Goal: Task Accomplishment & Management: Complete application form

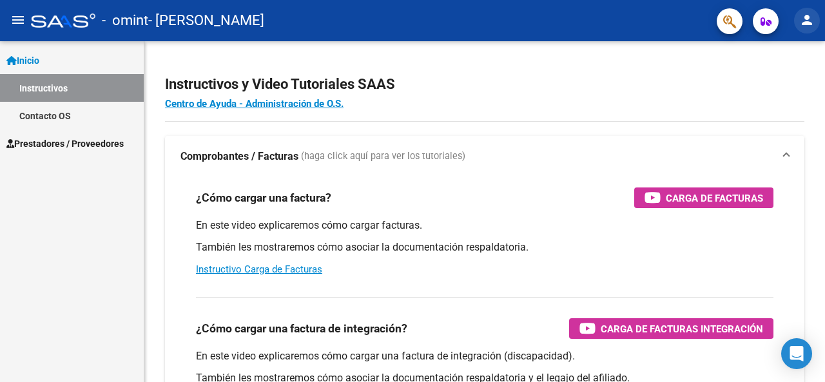
click at [806, 15] on mat-icon "person" at bounding box center [806, 19] width 15 height 15
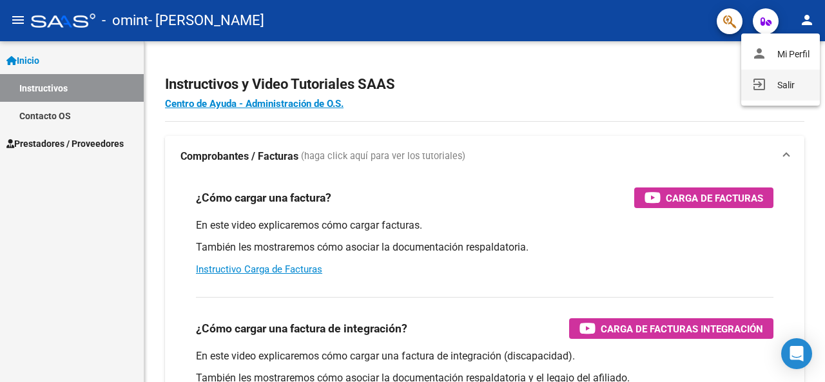
click at [790, 82] on button "exit_to_app Salir" at bounding box center [780, 85] width 79 height 31
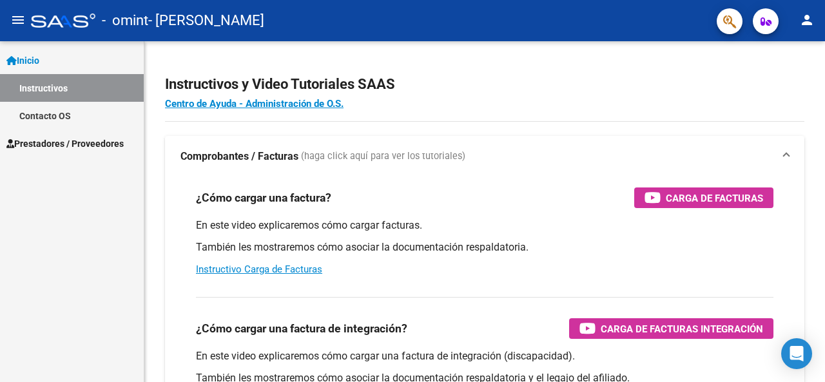
click at [92, 146] on span "Prestadores / Proveedores" at bounding box center [64, 144] width 117 height 14
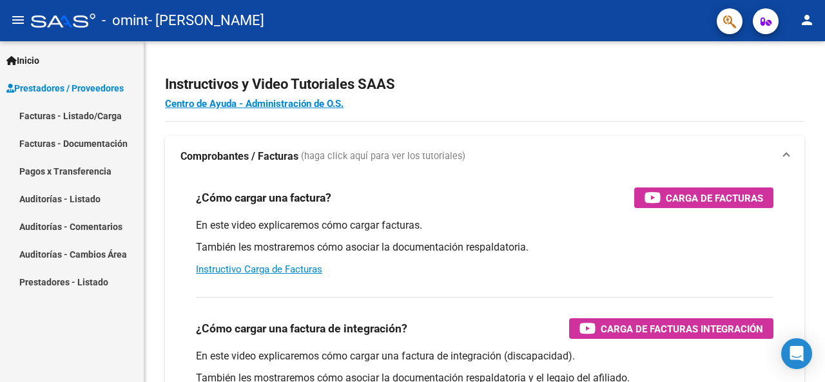
click at [93, 119] on link "Facturas - Listado/Carga" at bounding box center [72, 116] width 144 height 28
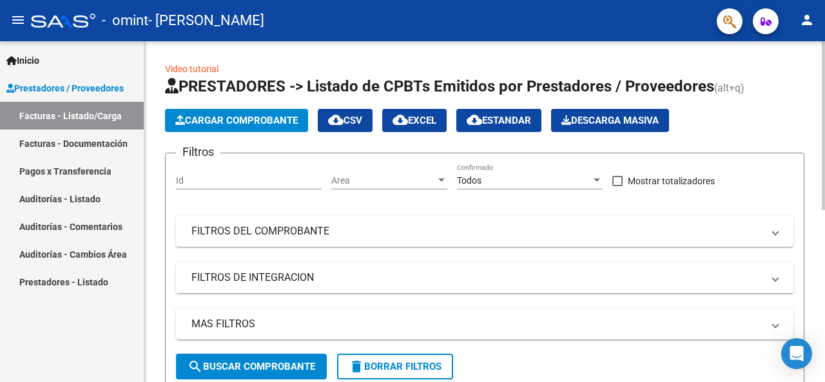
click at [221, 125] on span "Cargar Comprobante" at bounding box center [236, 121] width 122 height 12
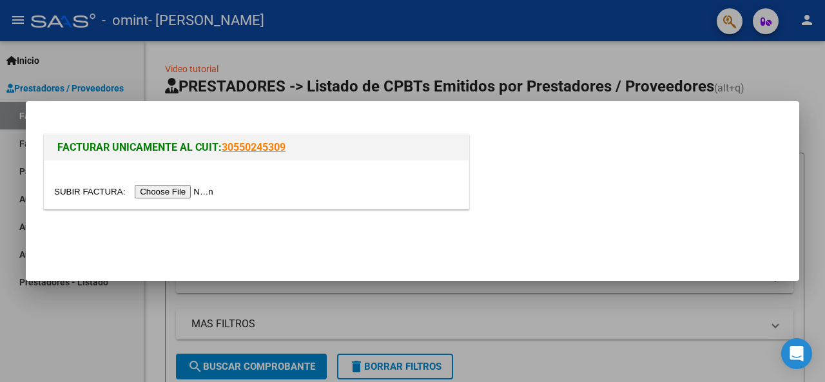
click at [189, 192] on input "file" at bounding box center [135, 192] width 163 height 14
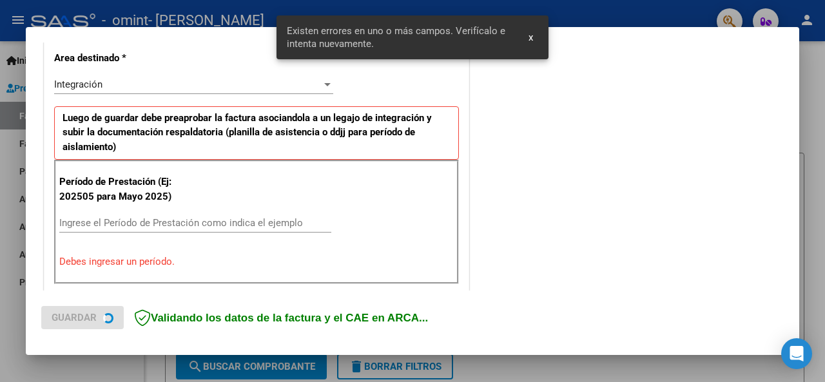
scroll to position [315, 0]
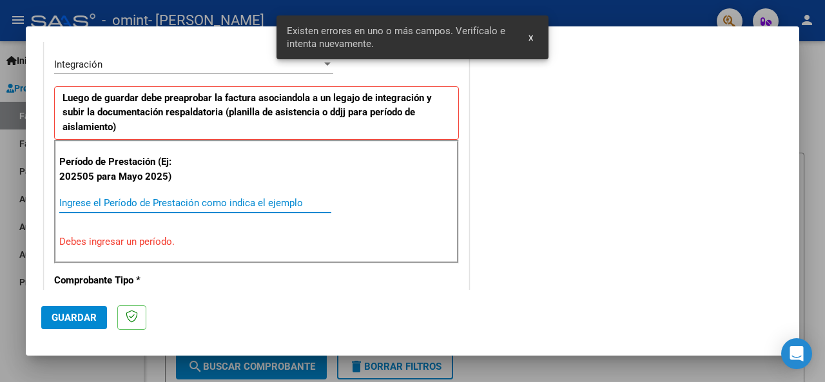
click at [156, 200] on input "Ingrese el Período de Prestación como indica el ejemplo" at bounding box center [195, 203] width 272 height 12
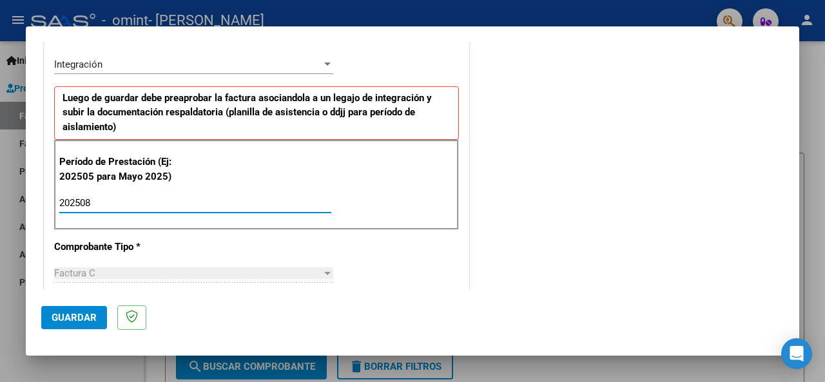
type input "202508"
click at [84, 320] on span "Guardar" at bounding box center [74, 318] width 45 height 12
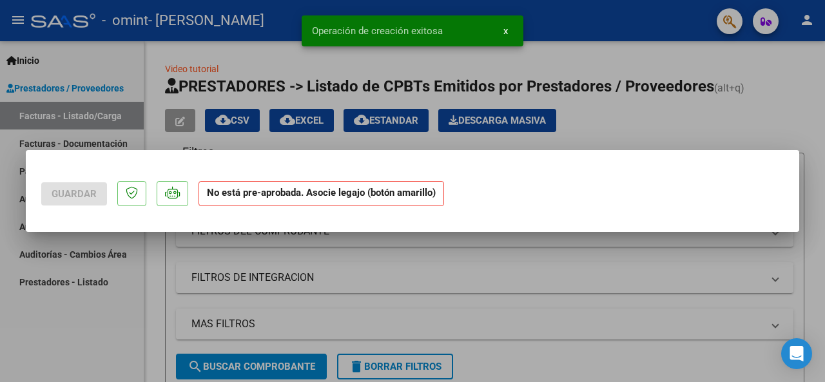
scroll to position [0, 0]
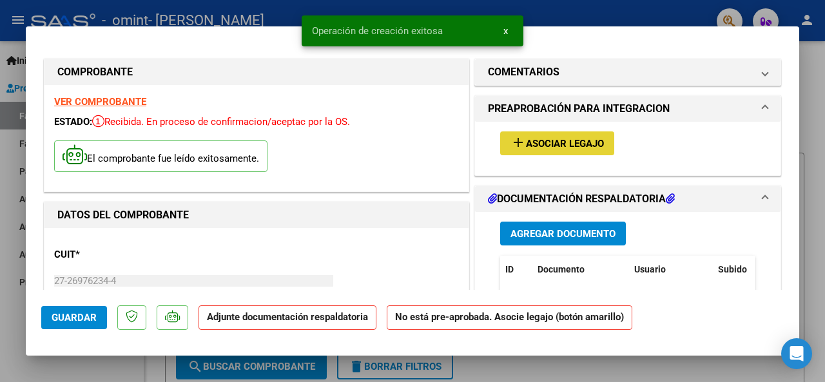
click at [569, 148] on span "Asociar Legajo" at bounding box center [565, 144] width 78 height 12
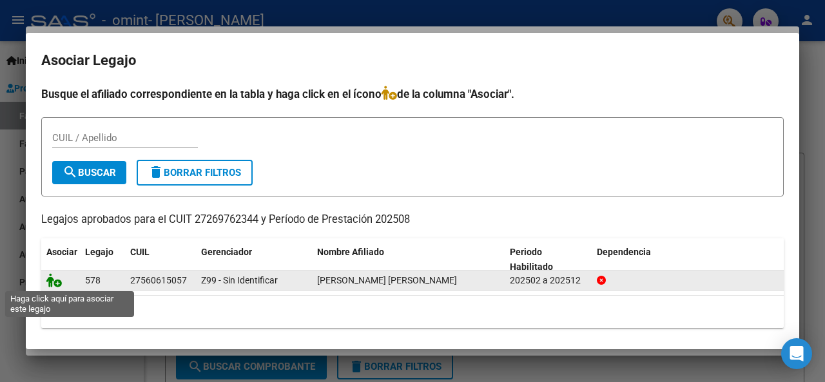
click at [52, 284] on icon at bounding box center [53, 280] width 15 height 14
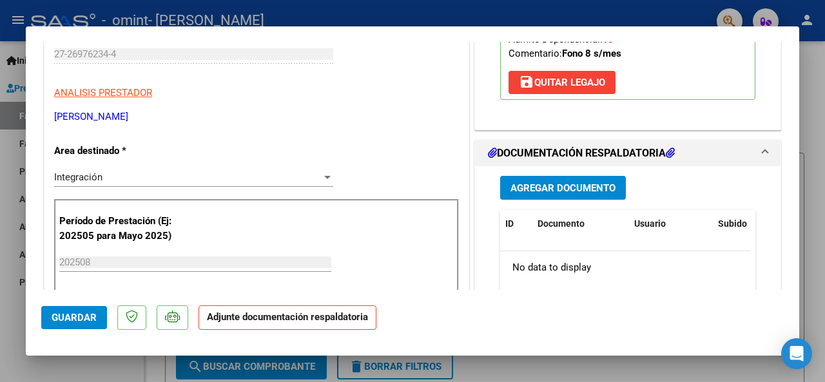
scroll to position [258, 0]
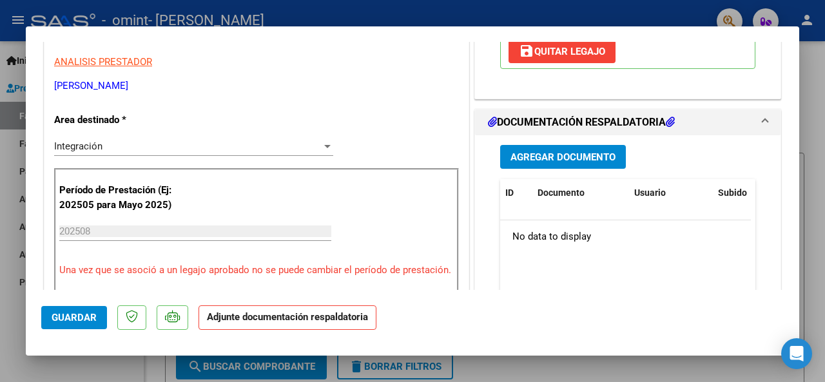
click at [516, 155] on span "Agregar Documento" at bounding box center [562, 157] width 105 height 12
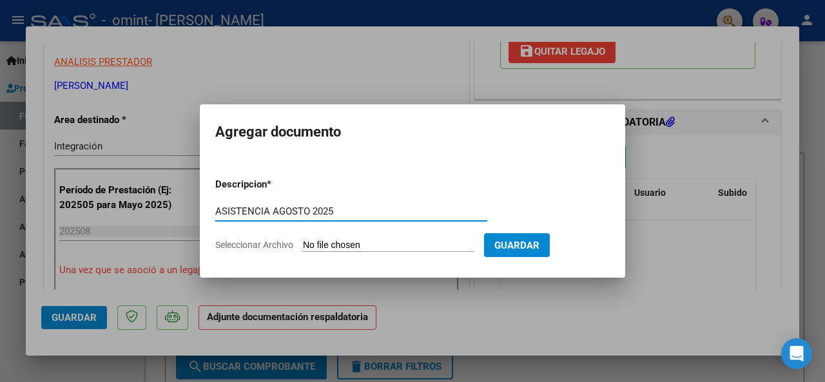
type input "ASISTENCIA AGOSTO 2025"
click at [318, 247] on input "Seleccionar Archivo" at bounding box center [388, 246] width 171 height 12
type input "C:\fakepath\ASISTENCIA FONO [DATE].pdf"
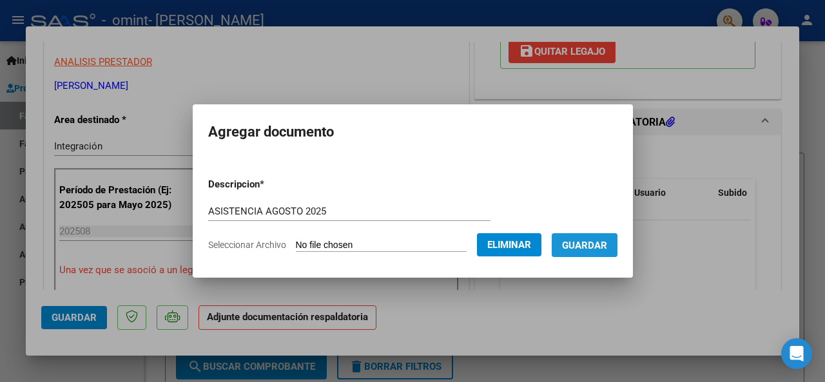
click at [573, 239] on button "Guardar" at bounding box center [585, 245] width 66 height 24
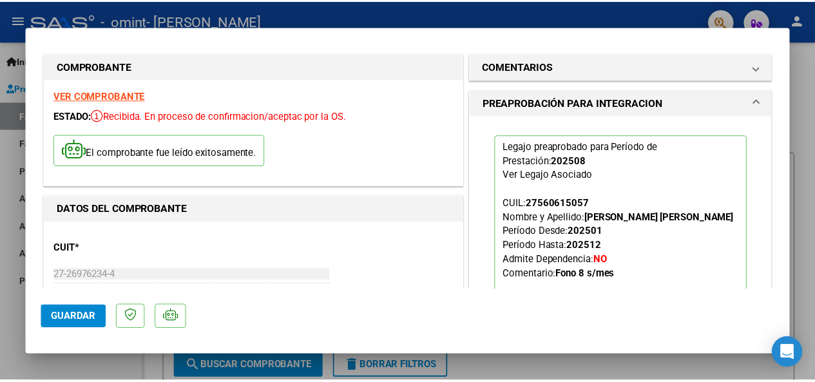
scroll to position [0, 0]
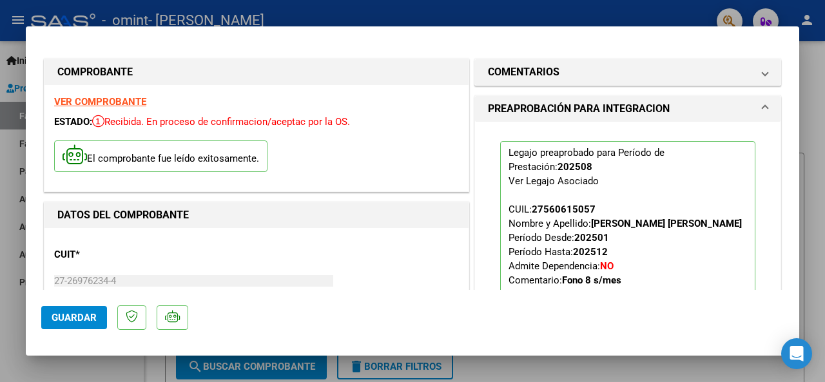
click at [64, 325] on button "Guardar" at bounding box center [74, 317] width 66 height 23
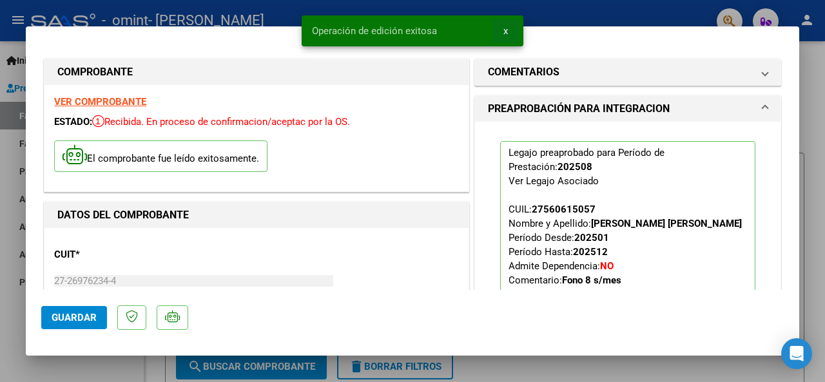
click at [502, 32] on button "x" at bounding box center [505, 30] width 25 height 23
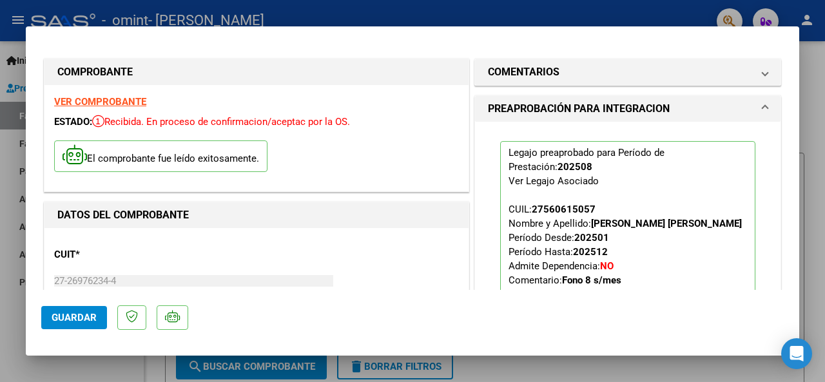
click at [815, 121] on div at bounding box center [412, 191] width 825 height 382
type input "$ 0,00"
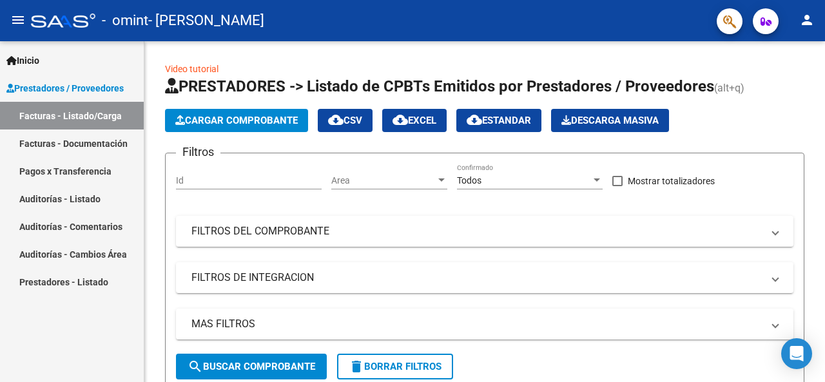
click at [802, 16] on mat-icon "person" at bounding box center [806, 19] width 15 height 15
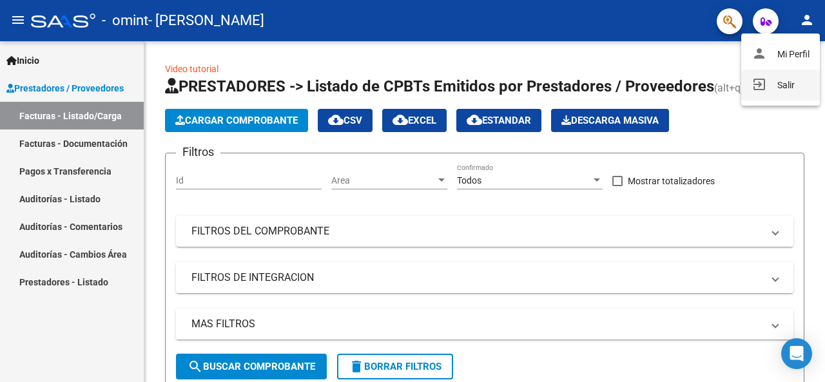
click at [788, 92] on button "exit_to_app Salir" at bounding box center [780, 85] width 79 height 31
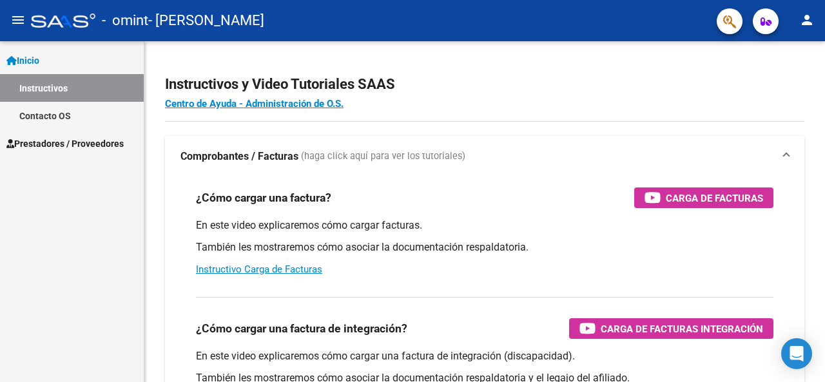
click at [79, 142] on span "Prestadores / Proveedores" at bounding box center [64, 144] width 117 height 14
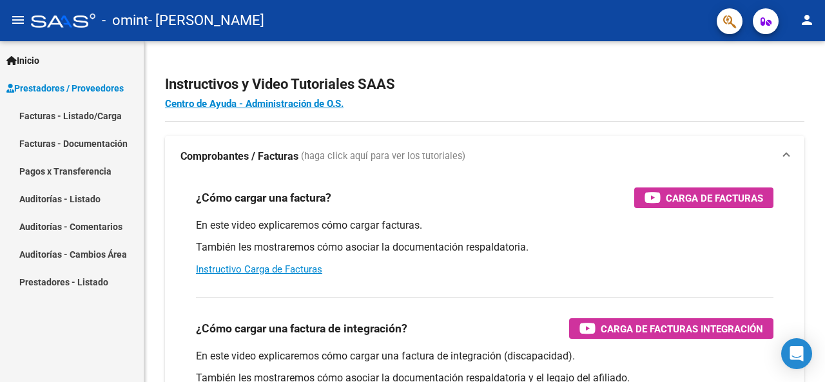
click at [111, 90] on span "Prestadores / Proveedores" at bounding box center [64, 88] width 117 height 14
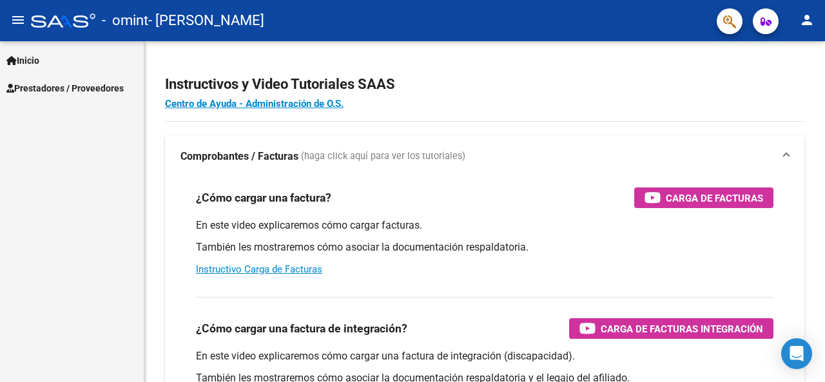
click at [114, 89] on span "Prestadores / Proveedores" at bounding box center [64, 88] width 117 height 14
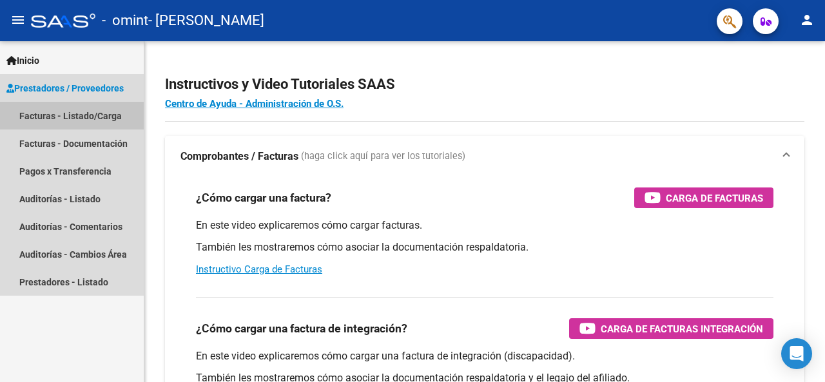
click at [101, 115] on link "Facturas - Listado/Carga" at bounding box center [72, 116] width 144 height 28
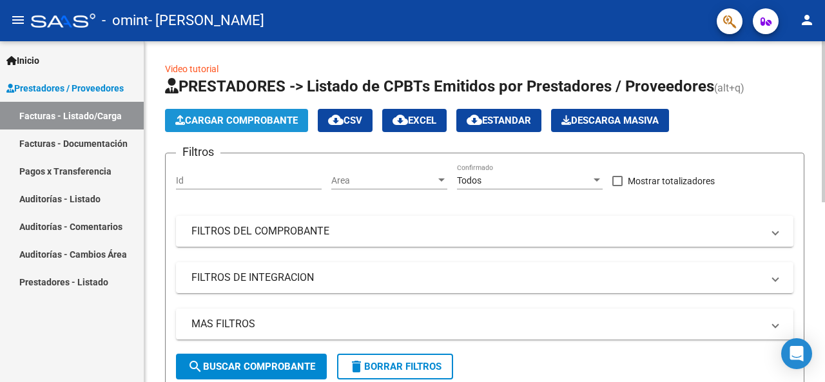
click at [250, 122] on span "Cargar Comprobante" at bounding box center [236, 121] width 122 height 12
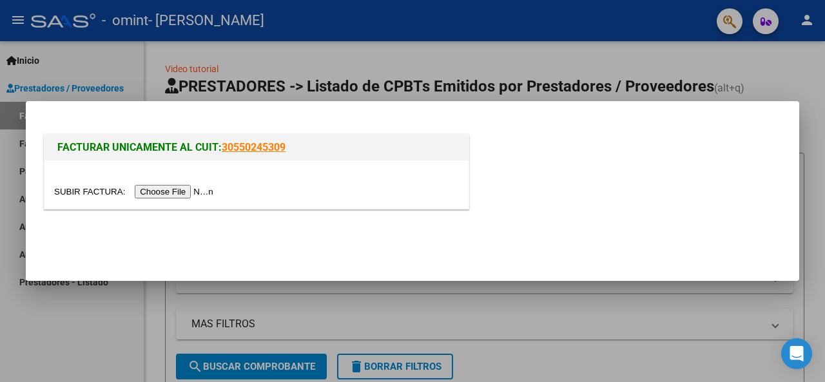
click at [164, 190] on input "file" at bounding box center [135, 192] width 163 height 14
click at [159, 195] on input "file" at bounding box center [135, 192] width 163 height 14
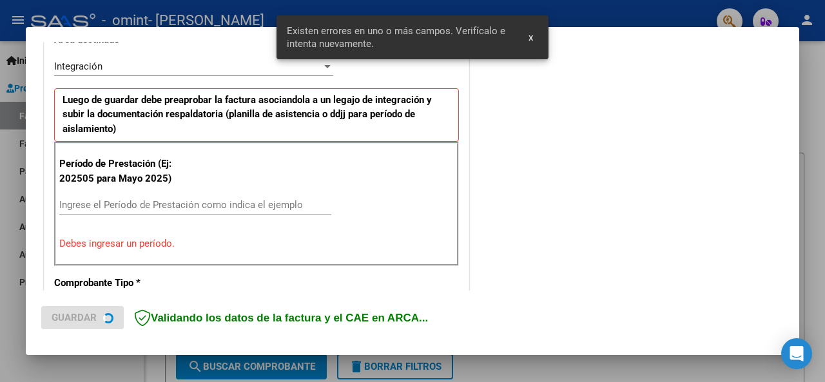
scroll to position [315, 0]
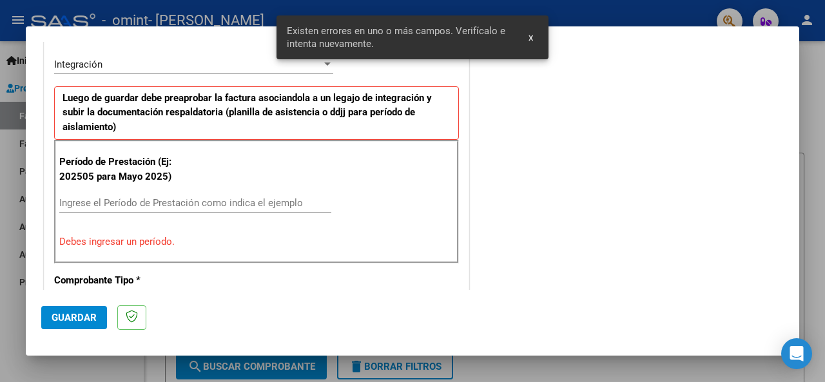
click at [119, 207] on input "Ingrese el Período de Prestación como indica el ejemplo" at bounding box center [195, 203] width 272 height 12
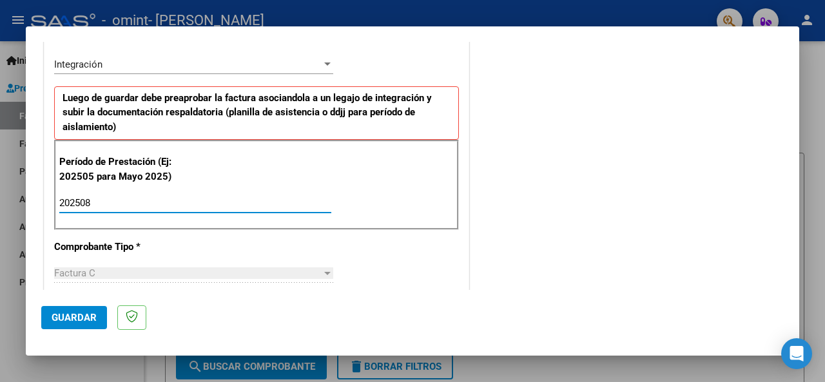
type input "202508"
click at [78, 314] on span "Guardar" at bounding box center [74, 318] width 45 height 12
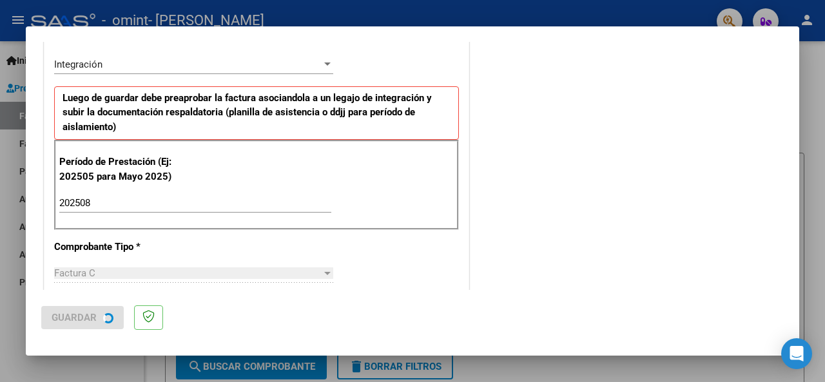
scroll to position [0, 0]
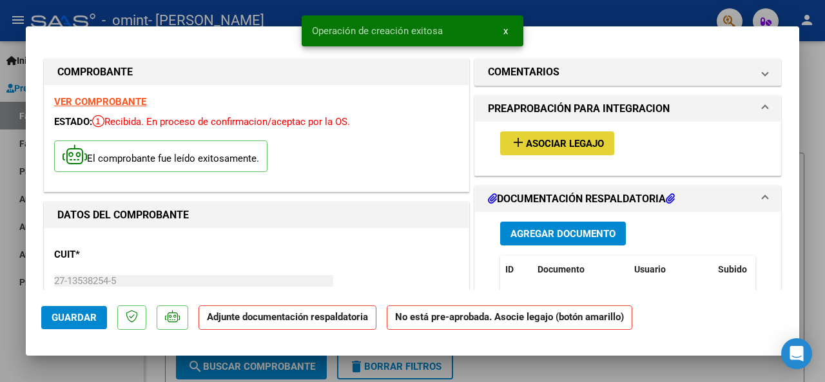
click at [549, 142] on span "Asociar Legajo" at bounding box center [565, 144] width 78 height 12
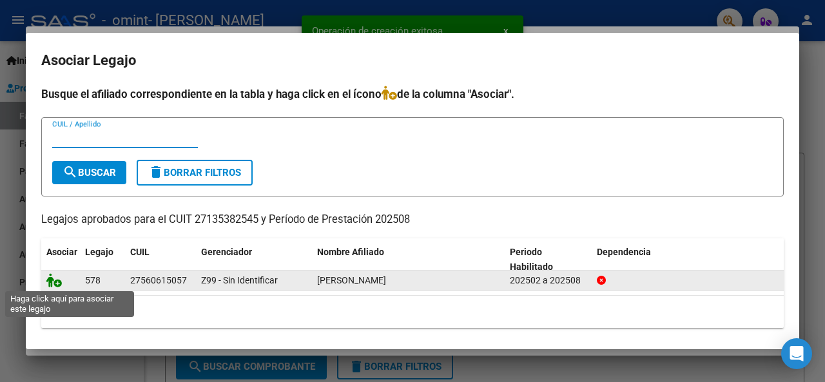
click at [55, 280] on icon at bounding box center [53, 280] width 15 height 14
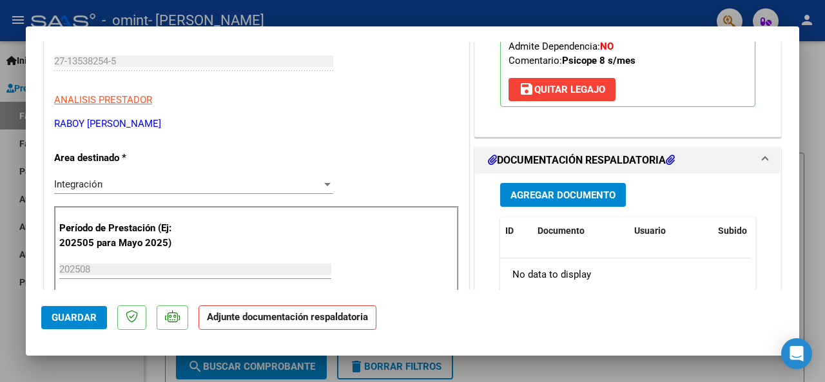
scroll to position [258, 0]
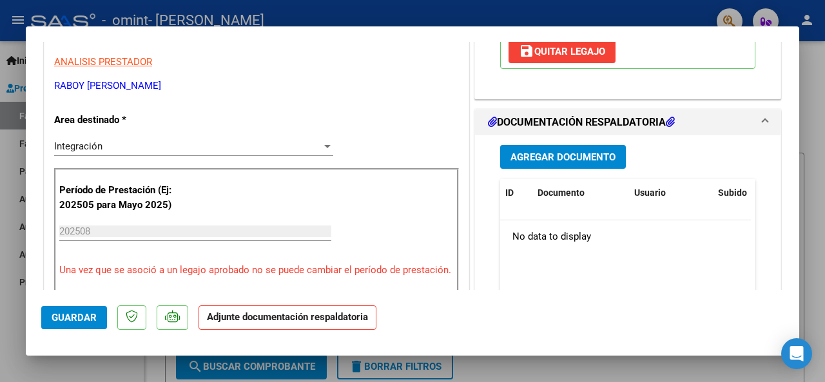
click at [539, 159] on span "Agregar Documento" at bounding box center [562, 157] width 105 height 12
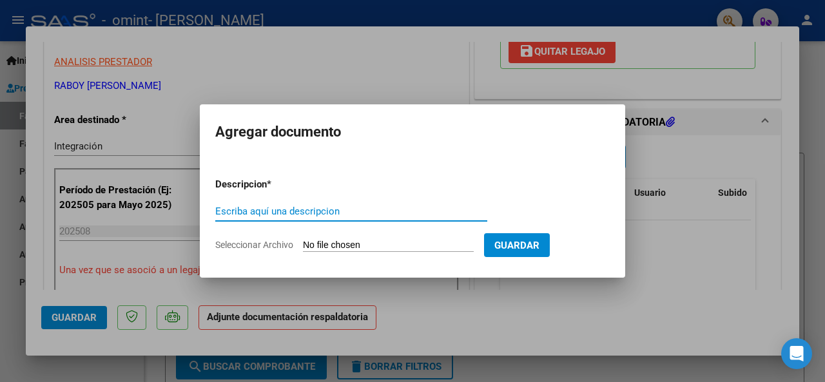
click at [325, 211] on input "Escriba aquí una descripcion" at bounding box center [351, 212] width 272 height 12
type input "ASISTENCIA AGOSTO 2025"
click at [396, 247] on input "Seleccionar Archivo" at bounding box center [388, 246] width 171 height 12
type input "C:\fakepath\ASISTENCIA OMINT PSP AGOSTO 2025.pdf"
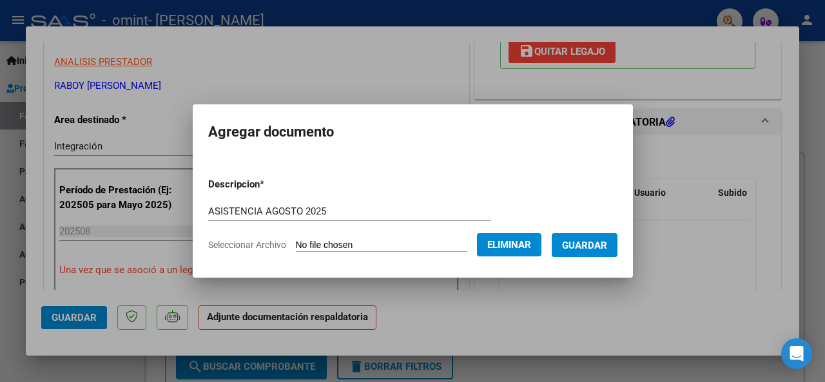
click at [607, 248] on span "Guardar" at bounding box center [584, 246] width 45 height 12
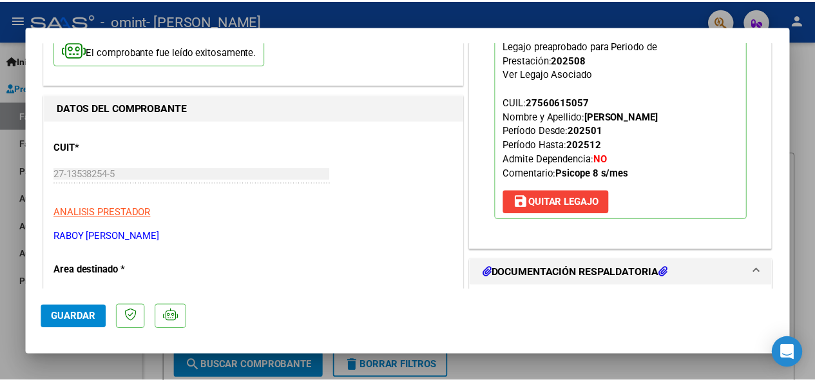
scroll to position [0, 0]
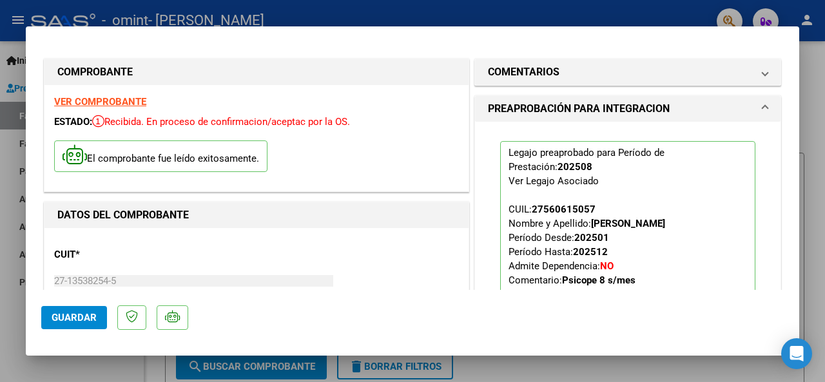
click at [0, 35] on div at bounding box center [412, 191] width 825 height 382
type input "$ 0,00"
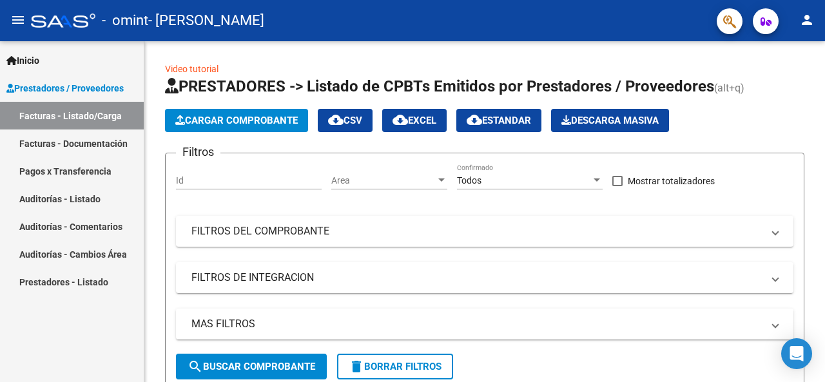
click at [807, 23] on mat-icon "person" at bounding box center [806, 19] width 15 height 15
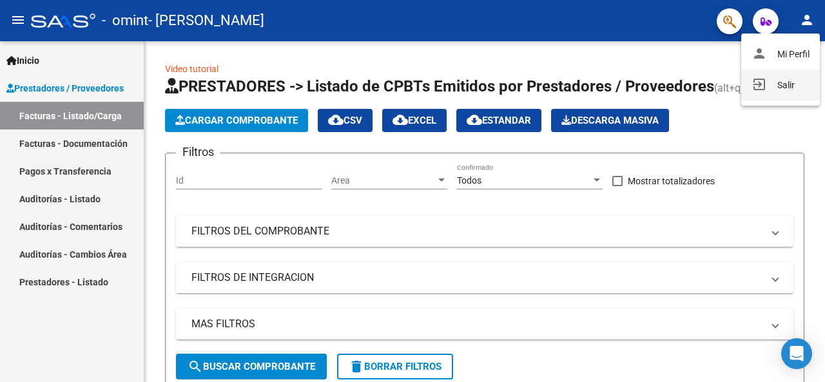
click at [768, 82] on button "exit_to_app Salir" at bounding box center [780, 85] width 79 height 31
